Goal: Use online tool/utility: Use online tool/utility

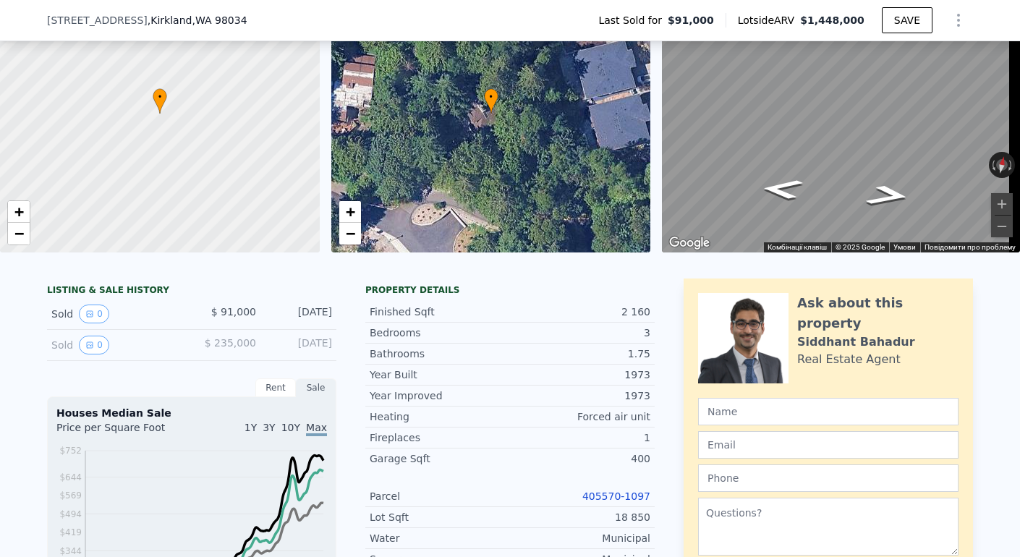
scroll to position [308, 0]
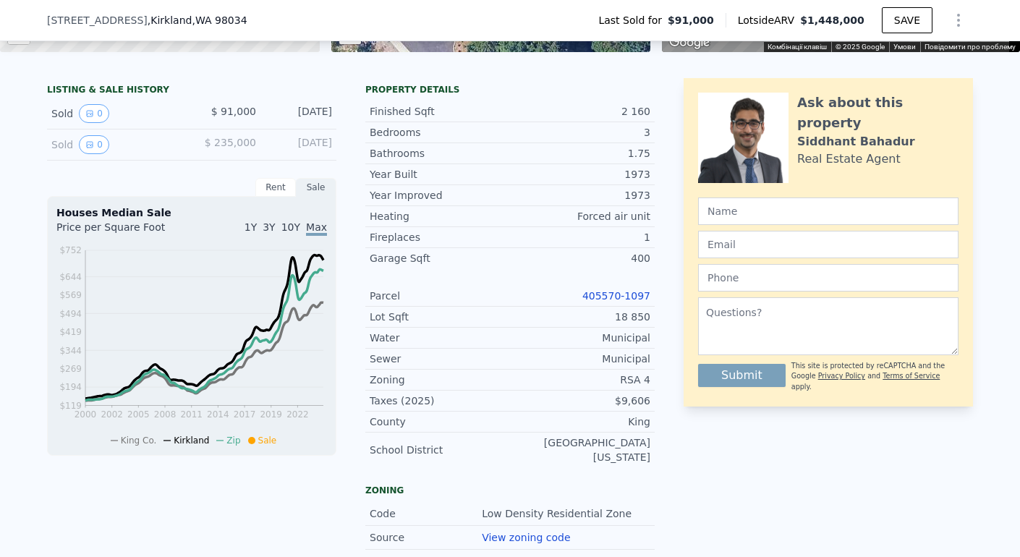
click at [608, 302] on link "405570-1097" at bounding box center [617, 296] width 68 height 12
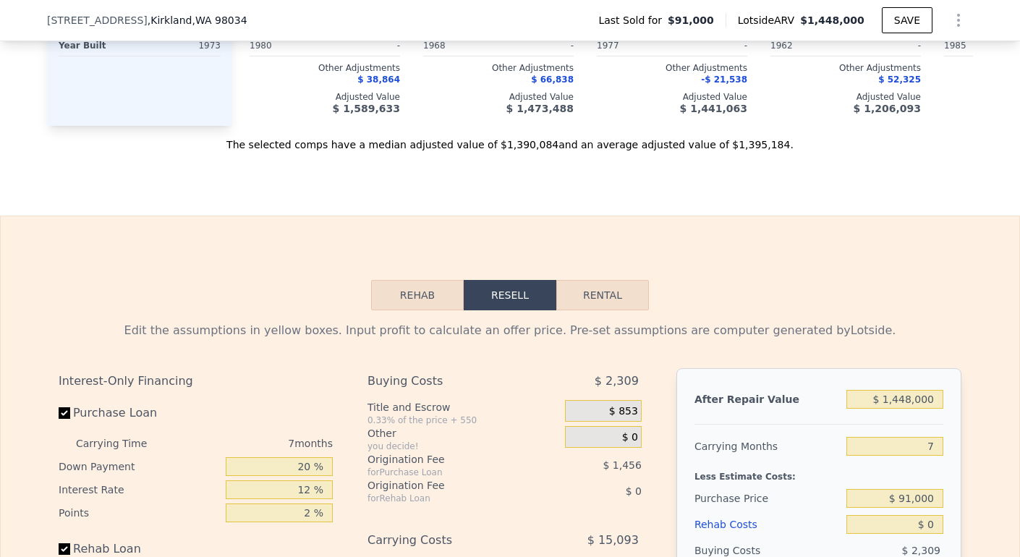
scroll to position [2172, 0]
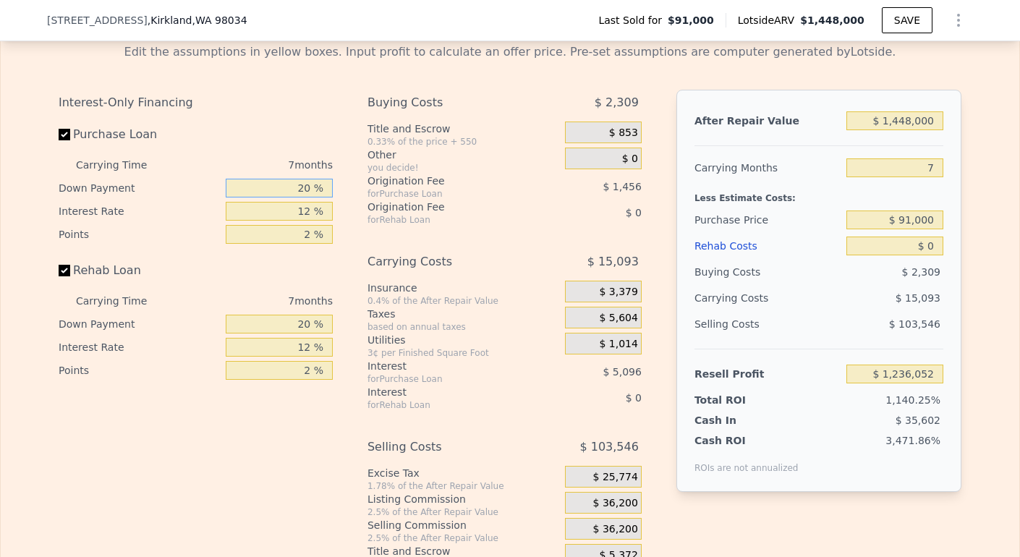
click at [305, 198] on input "20 %" at bounding box center [279, 188] width 107 height 19
type input "2 %"
type input "$ 1,234,576"
type input "0 %"
type input "$ 1,234,414"
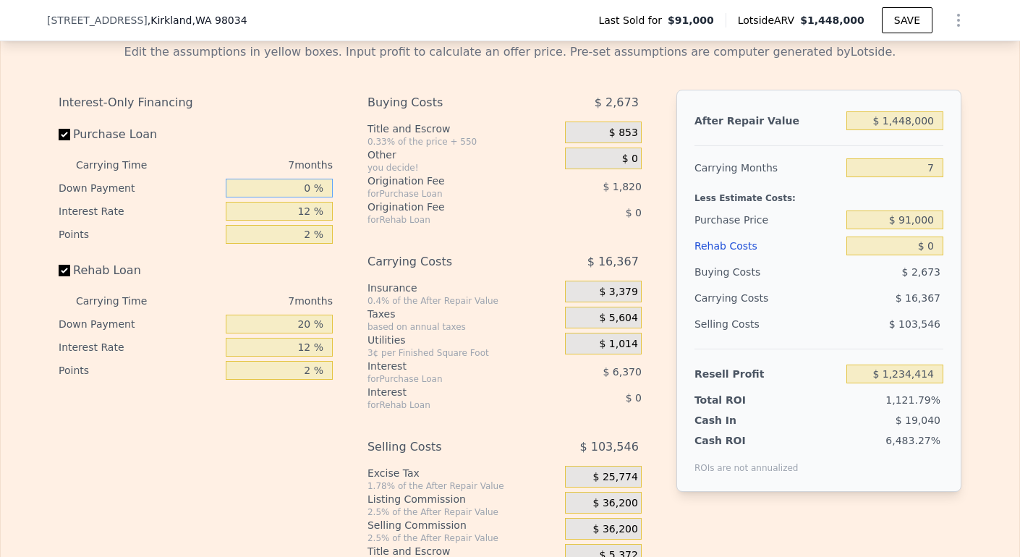
type input "0 %"
click at [305, 221] on input "12 %" at bounding box center [279, 211] width 107 height 19
type input "1 %"
type input "$ 1,240,252"
type input "10 %"
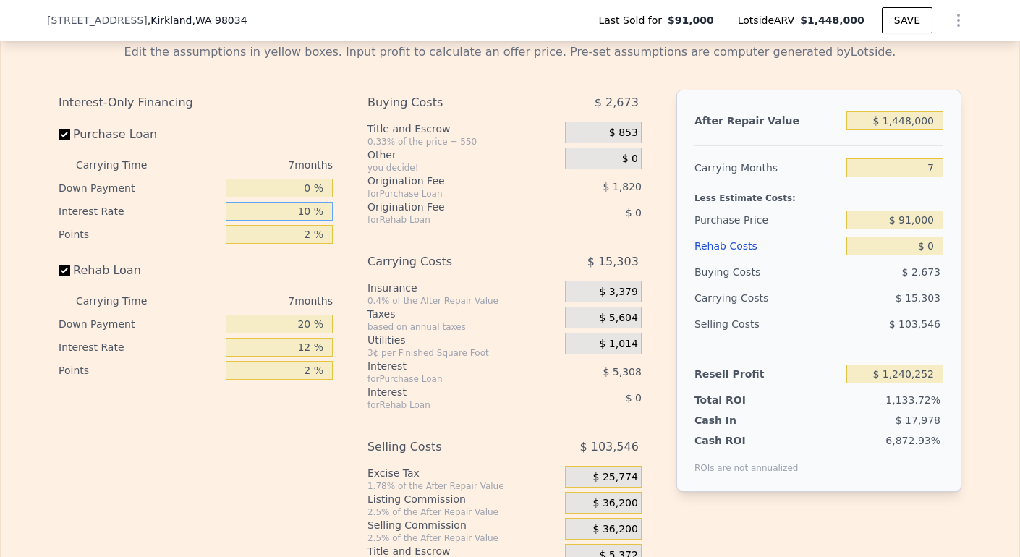
type input "$ 1,235,478"
type input "10.5 %"
type input "$ 1,235,212"
type input "10.5 %"
click at [306, 244] on input "2 %" at bounding box center [279, 234] width 107 height 19
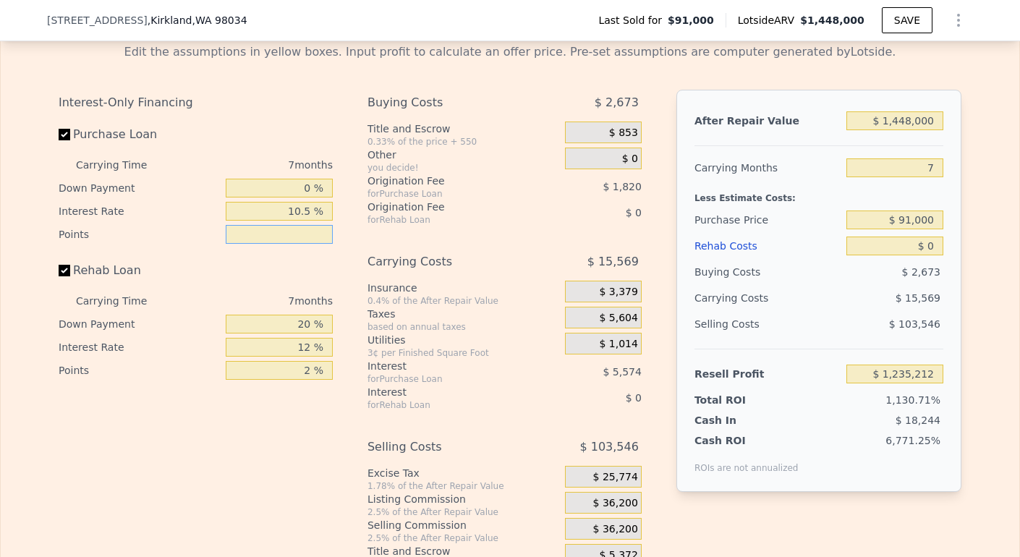
type input "1 %"
type input "$ 1,236,122"
type input "1 %"
click at [308, 334] on input "20 %" at bounding box center [279, 324] width 107 height 19
type input "2 %"
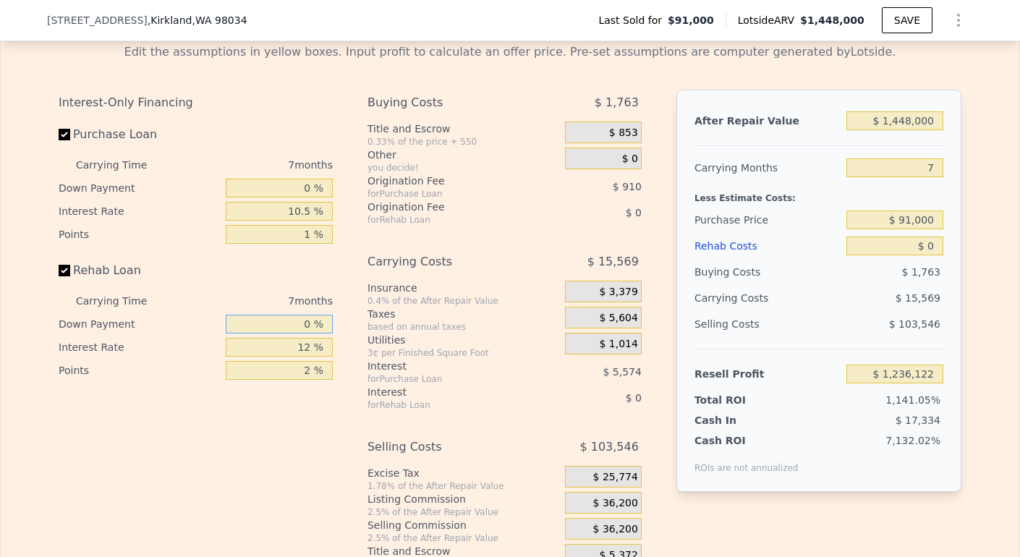
type input "0 %"
click at [305, 357] on input "12 %" at bounding box center [279, 347] width 107 height 19
type input "1 %"
type input "10.5 %"
click at [308, 380] on input "2 %" at bounding box center [279, 370] width 107 height 19
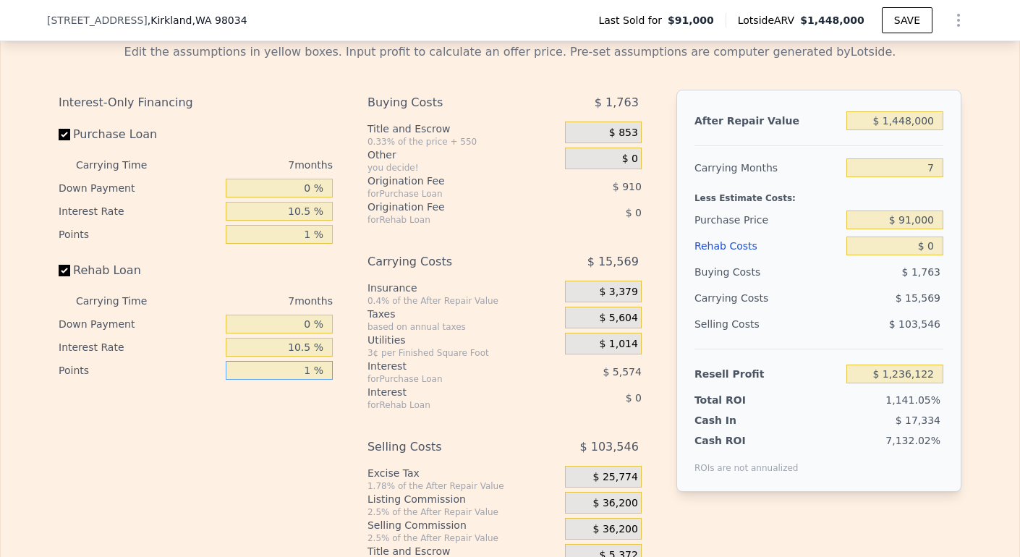
type input "1 %"
click at [933, 177] on input "7" at bounding box center [895, 167] width 97 height 19
type input "3"
type input "$ 1,245,019"
type input "3"
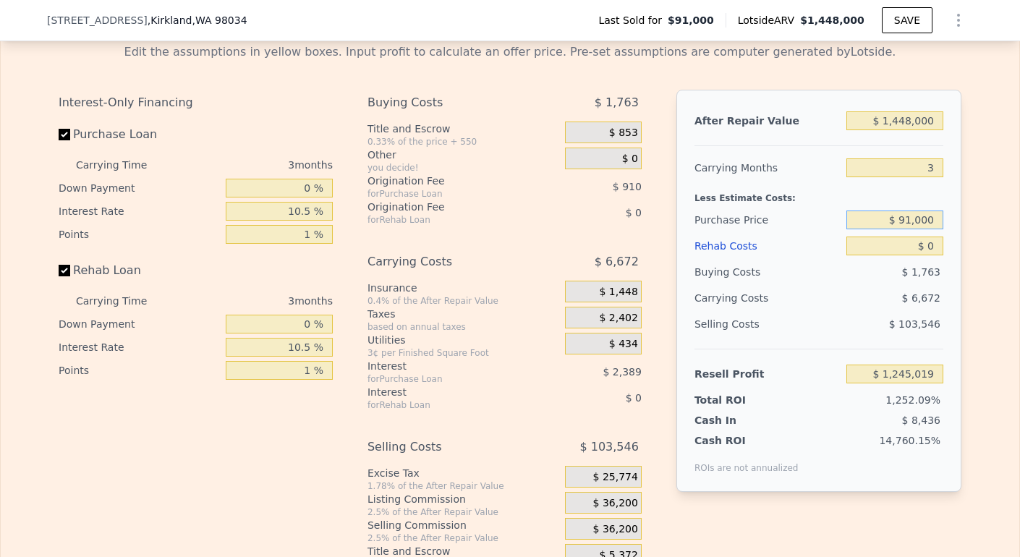
drag, startPoint x: 899, startPoint y: 245, endPoint x: 935, endPoint y: 249, distance: 35.6
click at [935, 229] on input "$ 91,000" at bounding box center [895, 220] width 97 height 19
type input "$ 9"
type input "$ 1,000,000"
click at [929, 255] on input "$ 0" at bounding box center [895, 246] width 97 height 19
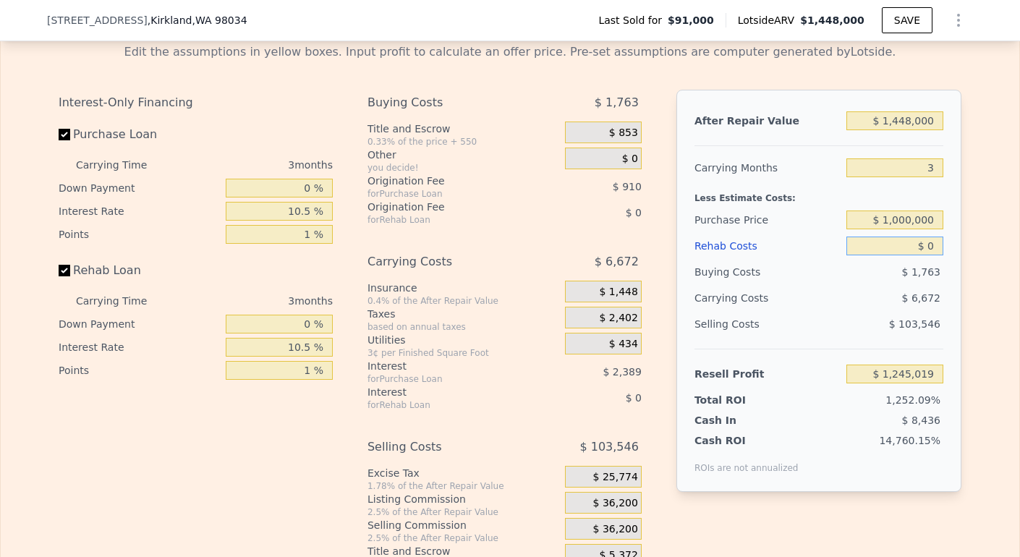
type input "$ 300,040"
type input "$ 1"
type input "$ 300,039"
type input "$ 1,000"
type input "$ 299,003"
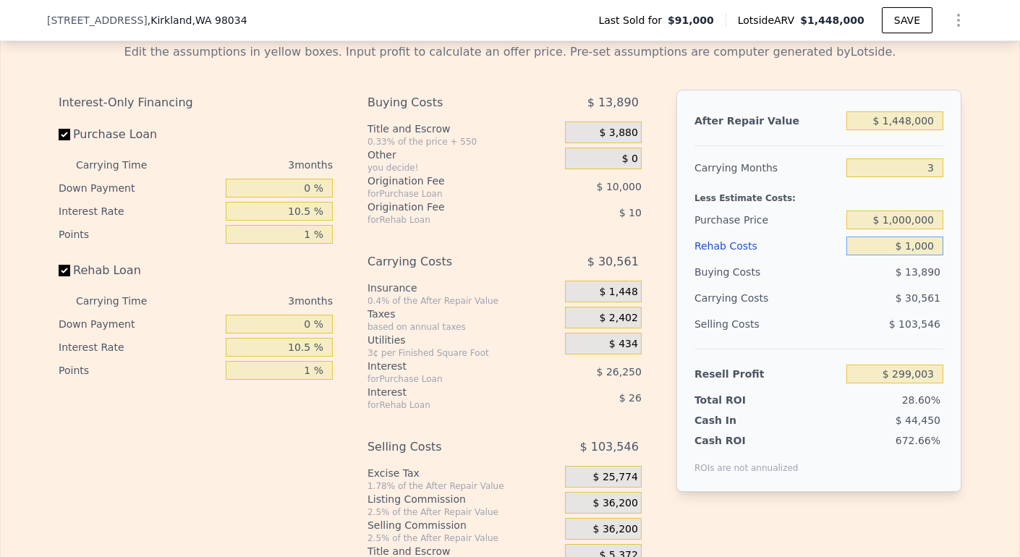
type input "$ 10,000"
type input "$ 289,679"
type input "$ 100,000"
type input "$ 196,415"
type input "$ 100,000"
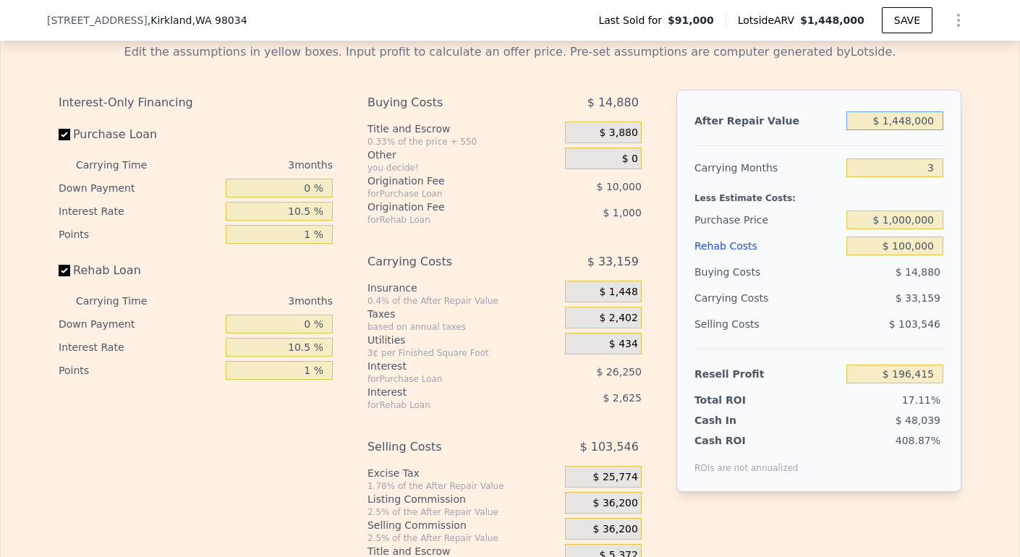
drag, startPoint x: 905, startPoint y: 139, endPoint x: 946, endPoint y: 141, distance: 42.0
click at [907, 130] on input "$ 1,448,000" at bounding box center [895, 120] width 97 height 19
type input "$ 14,000"
type input "-$ 1,134,151"
type input "$ 1,450,000"
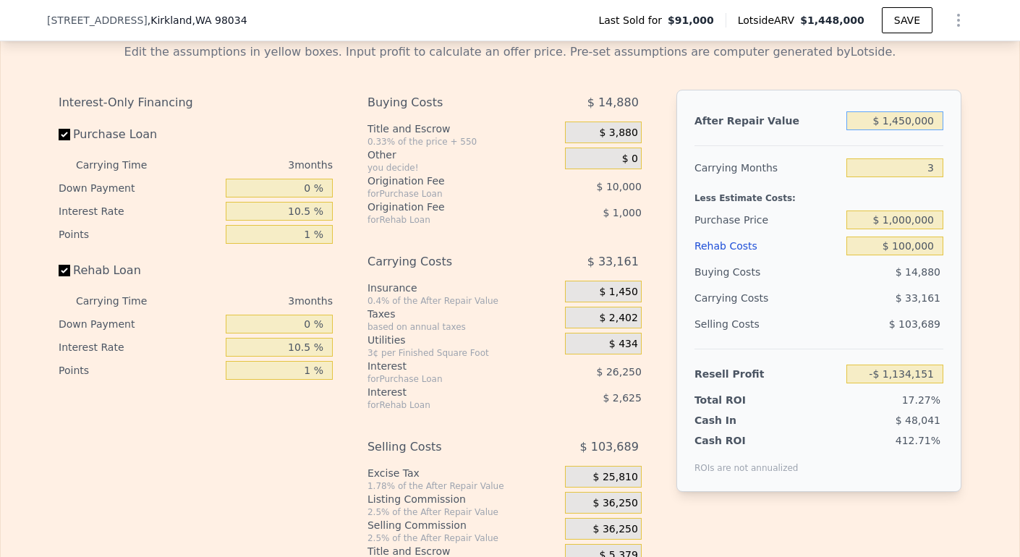
type input "$ 198,270"
type input "$ 1,450,000"
click at [899, 304] on span "$ 33,161" at bounding box center [918, 298] width 45 height 12
click at [928, 177] on input "3" at bounding box center [895, 167] width 97 height 19
type input "4"
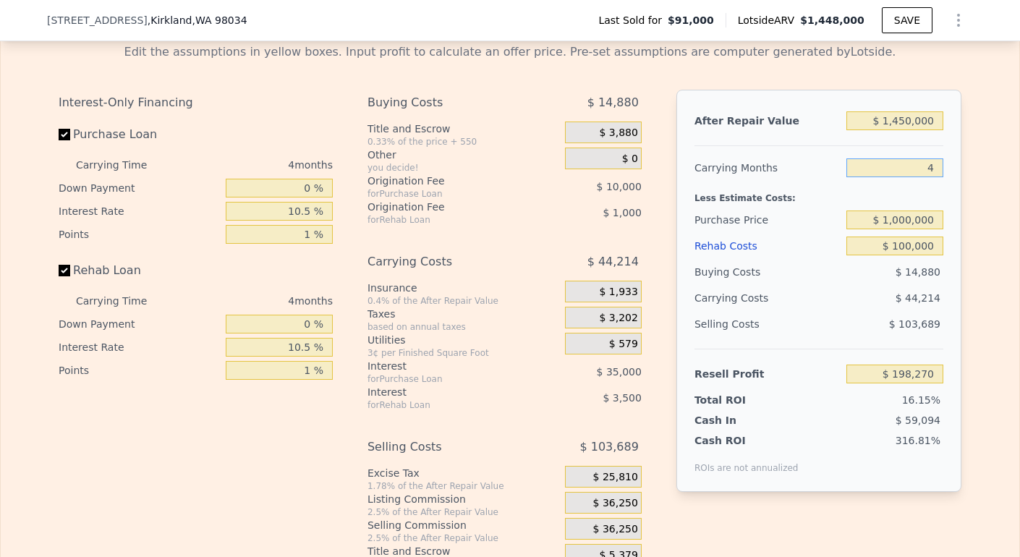
type input "$ 187,217"
type input "4"
click at [893, 18] on button "SAVE" at bounding box center [907, 20] width 51 height 26
click at [902, 255] on input "$ 100,000" at bounding box center [895, 246] width 97 height 19
type input "$ 10,000"
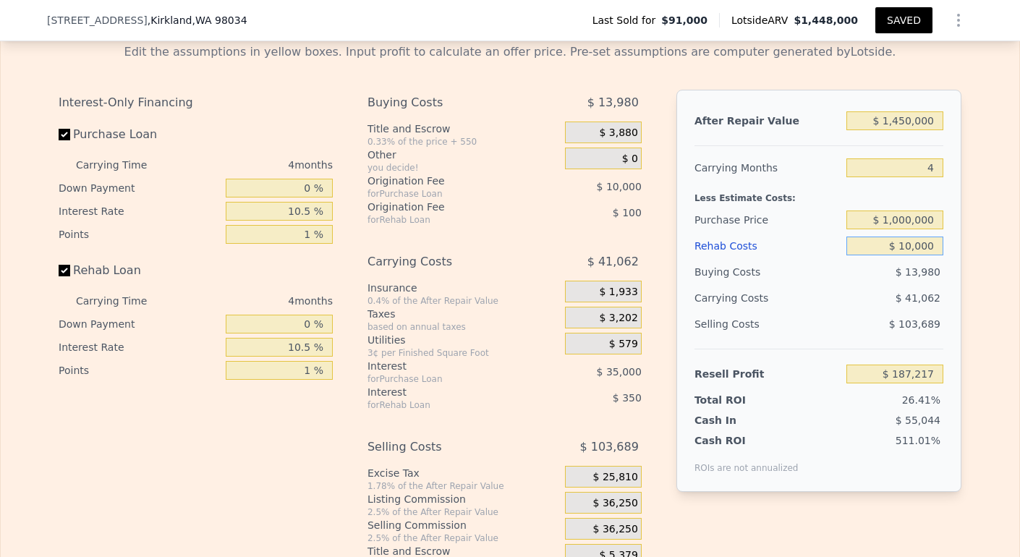
type input "$ 281,269"
type input "$ 150,000"
type input "$ 134,969"
click at [902, 22] on button "SAVED" at bounding box center [904, 20] width 57 height 26
drag, startPoint x: 901, startPoint y: 272, endPoint x: 973, endPoint y: 291, distance: 74.8
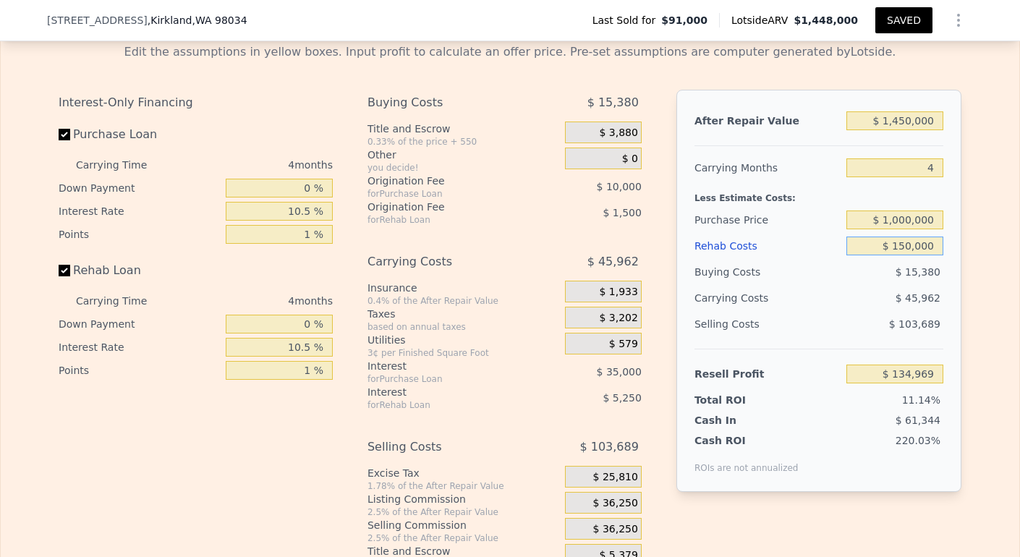
click at [903, 255] on input "$ 150,000" at bounding box center [895, 246] width 97 height 19
type input "$ 10,000"
type input "$ 281,269"
type input "$ 100,000"
type input "$ 187,217"
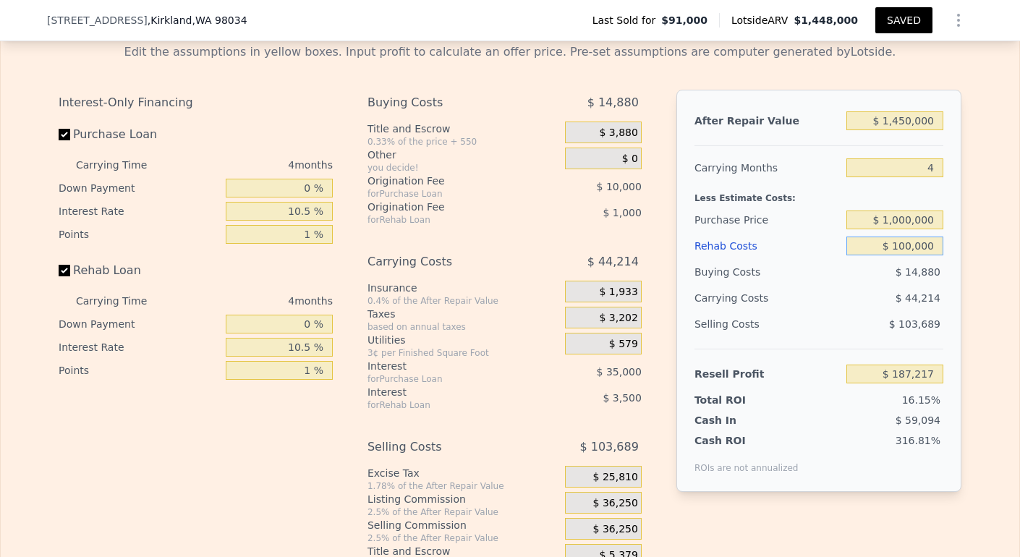
type input "$ 100,000"
click at [906, 16] on button "SAVED" at bounding box center [904, 20] width 57 height 26
click at [954, 22] on icon "Show Options" at bounding box center [958, 20] width 17 height 17
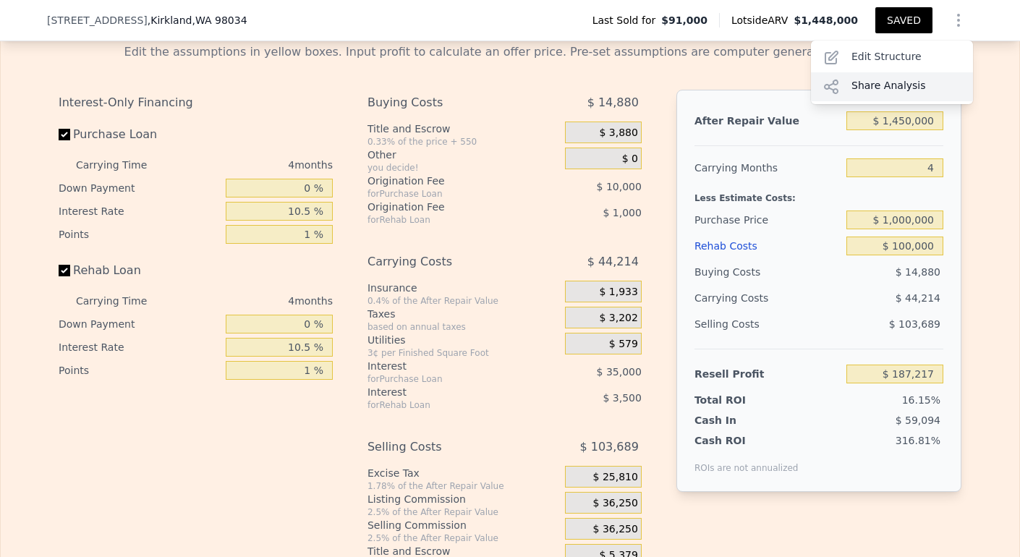
click at [884, 82] on div "Share Analysis" at bounding box center [892, 86] width 162 height 29
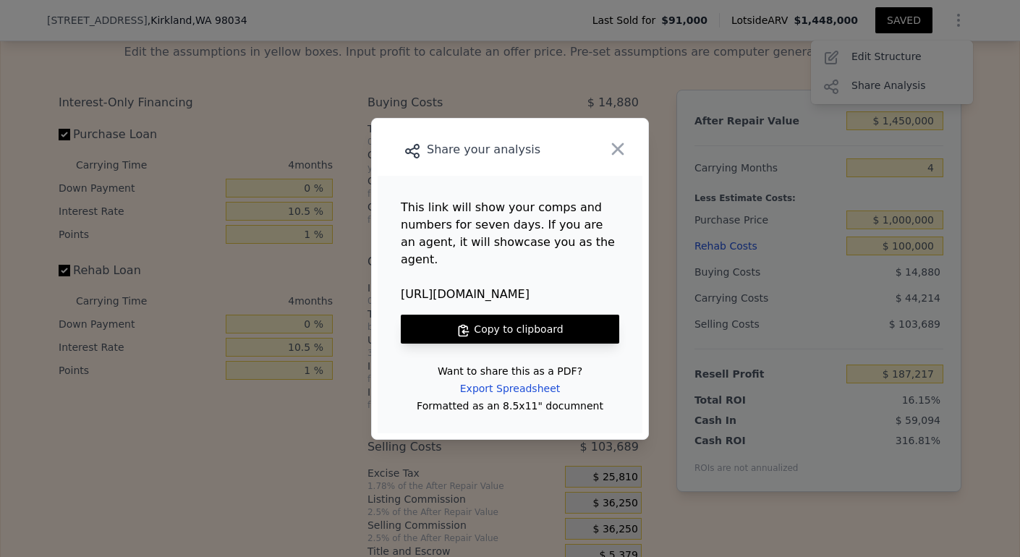
click at [489, 323] on button "Copy to clipboard" at bounding box center [510, 329] width 219 height 29
